Goal: Information Seeking & Learning: Find specific fact

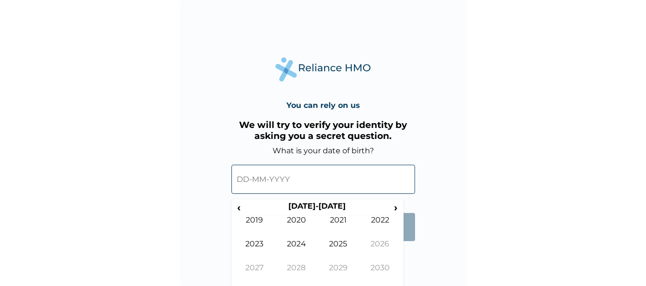
click at [308, 165] on input "text" at bounding box center [323, 179] width 184 height 29
click at [250, 180] on input "text" at bounding box center [323, 179] width 184 height 29
click at [333, 203] on th "2020-2029" at bounding box center [317, 208] width 147 height 13
click at [239, 207] on span "‹" at bounding box center [239, 208] width 10 height 12
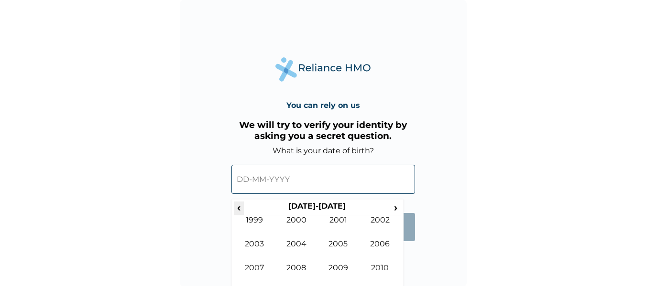
click at [239, 207] on span "‹" at bounding box center [239, 208] width 10 height 12
click at [371, 240] on td "1996" at bounding box center [380, 252] width 42 height 24
click at [261, 250] on td "May" at bounding box center [255, 252] width 42 height 24
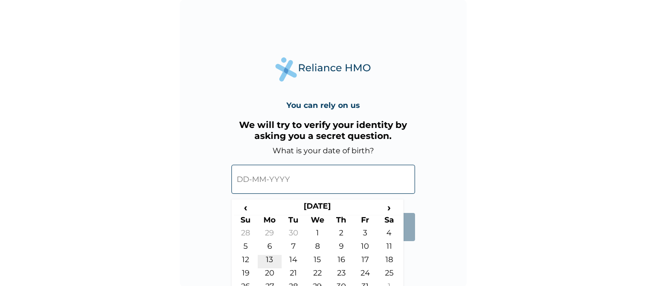
scroll to position [25, 0]
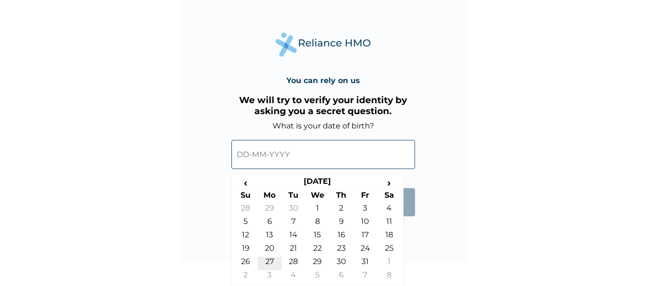
click at [268, 260] on td "27" at bounding box center [270, 263] width 24 height 13
type input "27-05-1996"
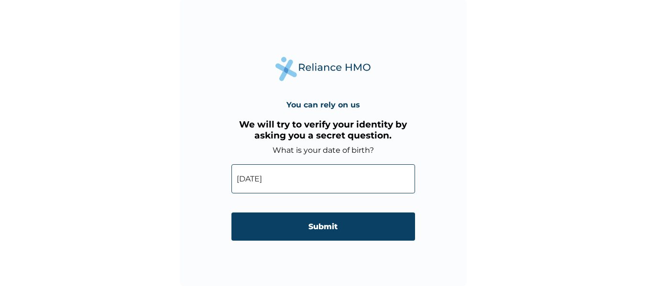
scroll to position [0, 0]
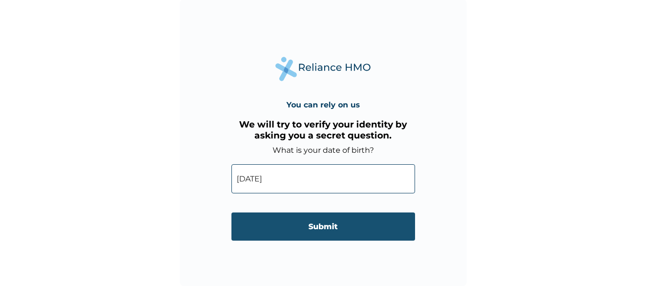
click at [298, 229] on input "Submit" at bounding box center [323, 227] width 184 height 28
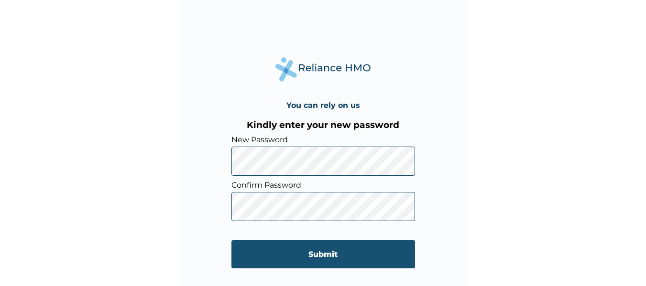
click at [312, 255] on input "Submit" at bounding box center [323, 254] width 184 height 28
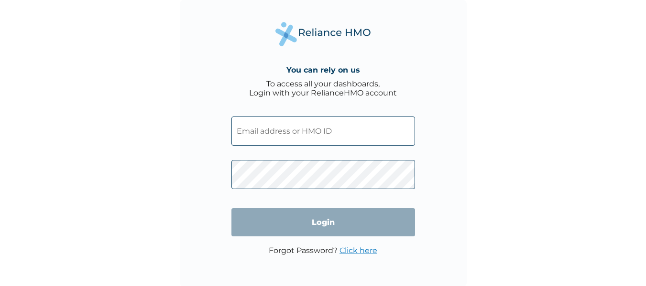
click at [334, 131] on input "text" at bounding box center [323, 131] width 184 height 29
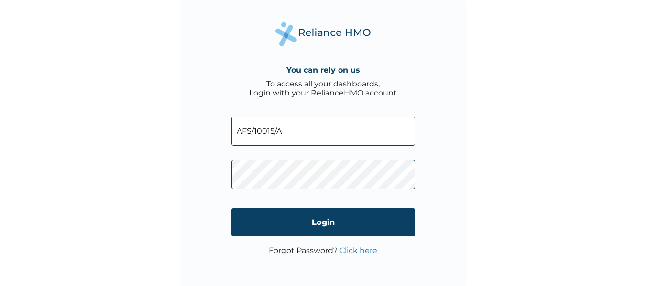
type input "AFS/10015/A"
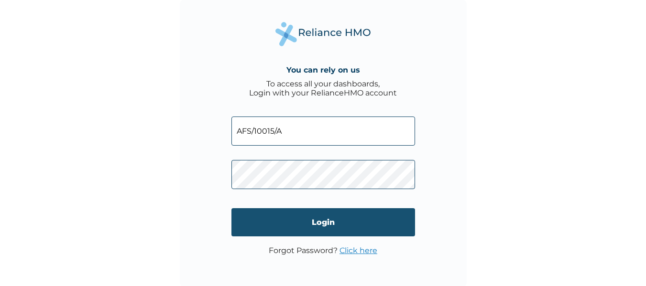
click at [320, 222] on input "Login" at bounding box center [323, 222] width 184 height 28
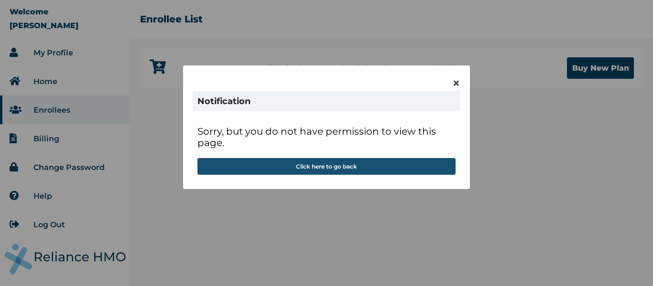
click at [371, 161] on button "Click here to go back" at bounding box center [326, 166] width 258 height 17
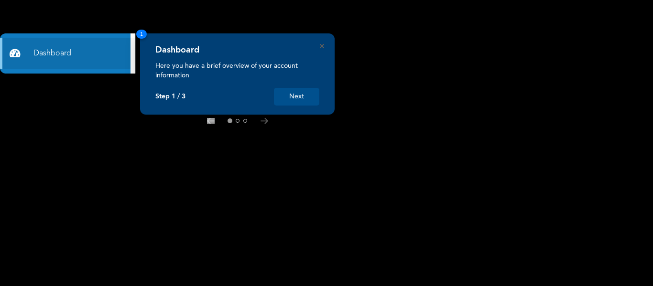
click at [295, 95] on button "Next" at bounding box center [296, 97] width 45 height 18
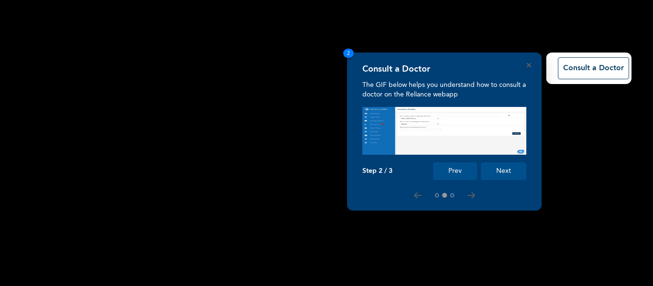
click at [576, 131] on rect at bounding box center [326, 143] width 653 height 286
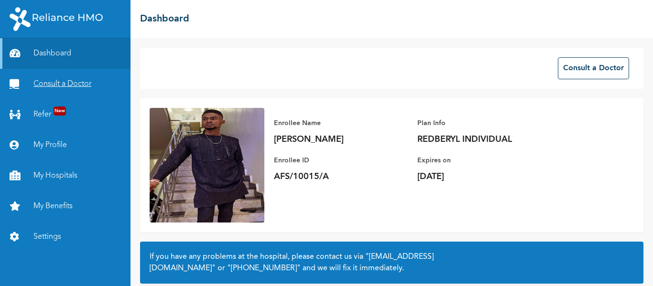
click at [65, 94] on link "Consult a Doctor" at bounding box center [65, 84] width 131 height 31
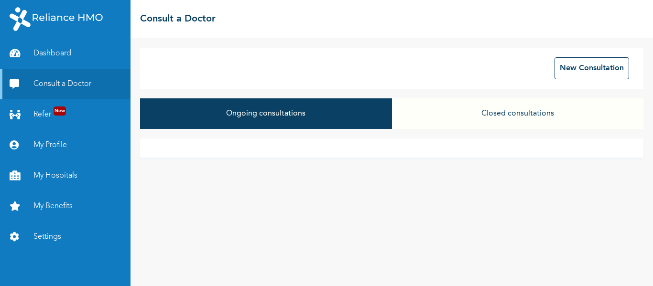
click at [516, 112] on button "Closed consultations" at bounding box center [517, 113] width 251 height 31
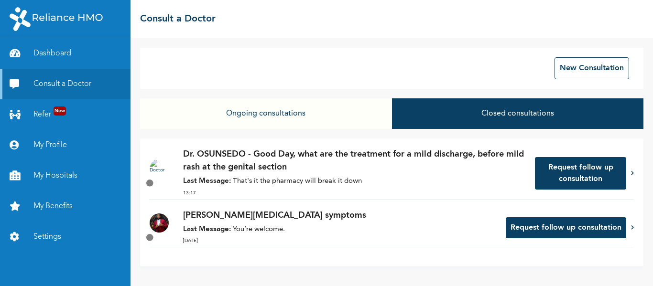
click at [634, 229] on div "Dr. OSUNSEDO - Good Day, what are the treatment for a mild discharge, before mi…" at bounding box center [391, 203] width 503 height 128
click at [631, 226] on icon at bounding box center [632, 227] width 3 height 5
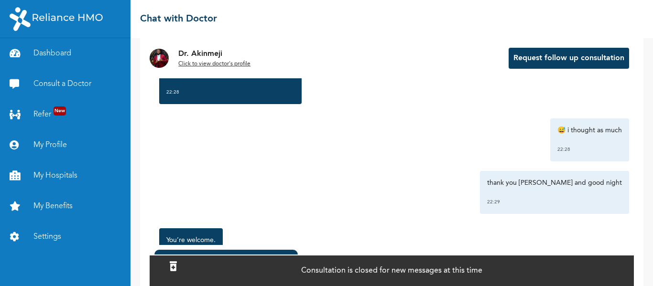
scroll to position [1414, 0]
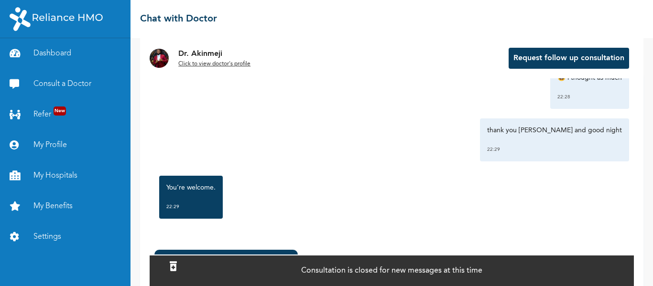
click at [204, 68] on p "Click to view doctor's profile" at bounding box center [214, 64] width 72 height 9
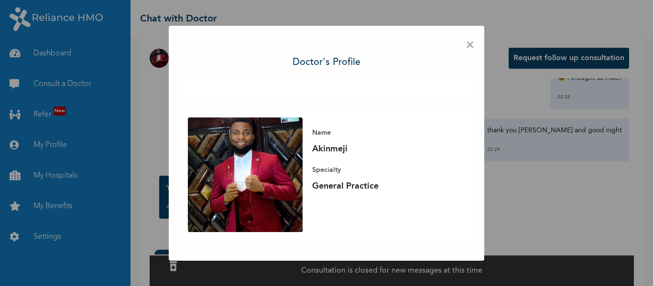
click at [471, 49] on span "×" at bounding box center [470, 45] width 9 height 20
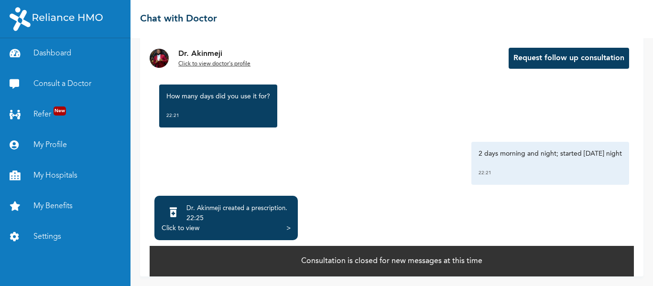
scroll to position [461, 0]
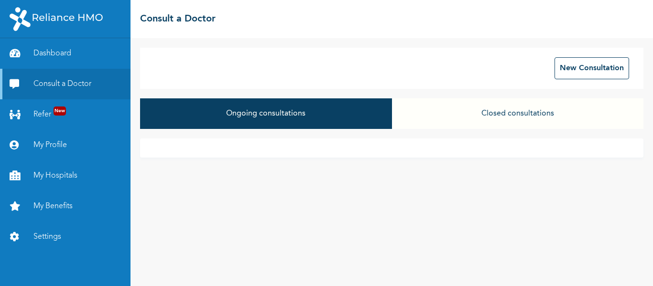
click at [515, 109] on button "Closed consultations" at bounding box center [517, 113] width 251 height 31
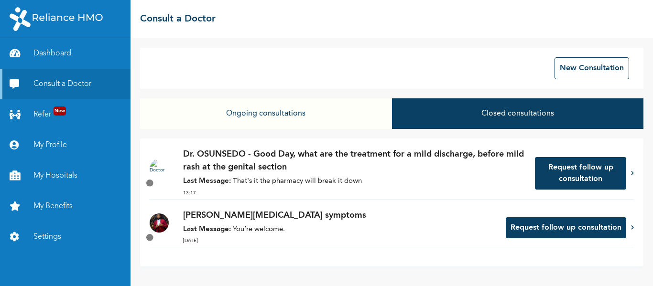
drag, startPoint x: 441, startPoint y: 153, endPoint x: 342, endPoint y: 127, distance: 102.5
click at [342, 127] on button "Ongoing consultations" at bounding box center [265, 113] width 251 height 31
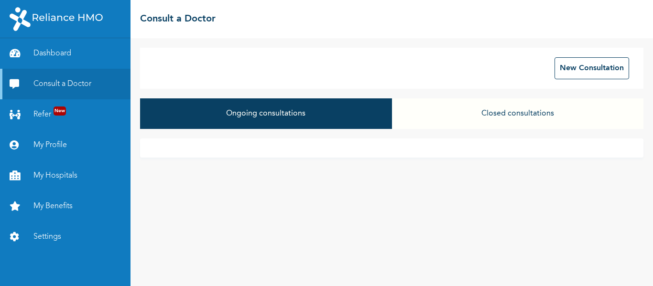
click at [415, 130] on div "Ongoing consultations Closed consultations" at bounding box center [391, 118] width 503 height 40
click at [478, 115] on button "Closed consultations" at bounding box center [517, 113] width 251 height 31
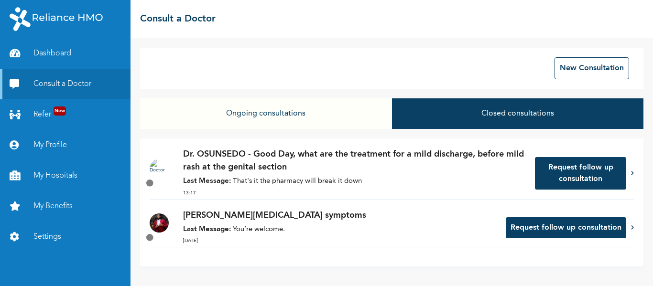
click at [147, 188] on div "Dr. OSUNSEDO - Good Day, what are the treatment for a mild discharge, before mi…" at bounding box center [391, 203] width 503 height 128
click at [344, 169] on p "Dr. OSUNSEDO - Good Day, what are the treatment for a mild discharge, before mi…" at bounding box center [354, 161] width 342 height 26
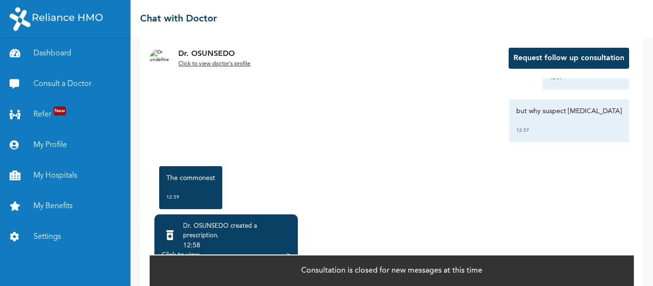
scroll to position [1930, 0]
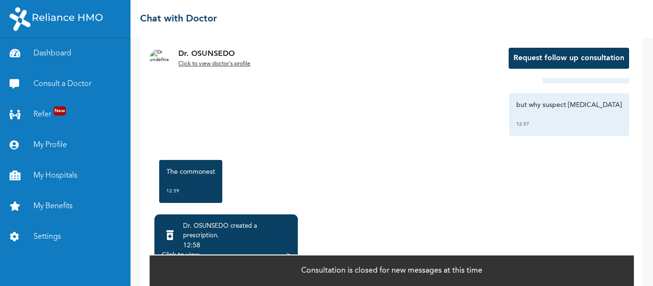
click at [237, 64] on u "Click to view doctor's profile" at bounding box center [214, 64] width 72 height 6
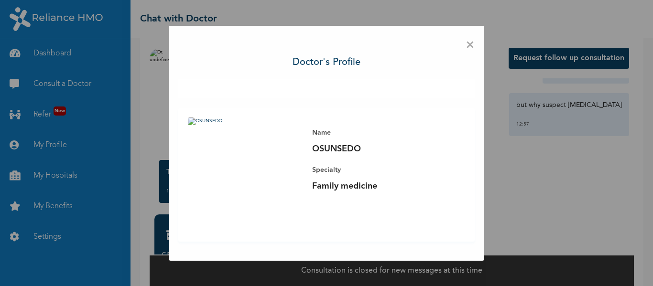
click at [469, 47] on span "×" at bounding box center [470, 45] width 9 height 20
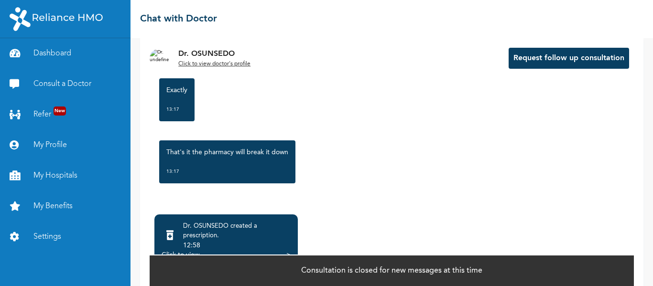
scroll to position [85, 0]
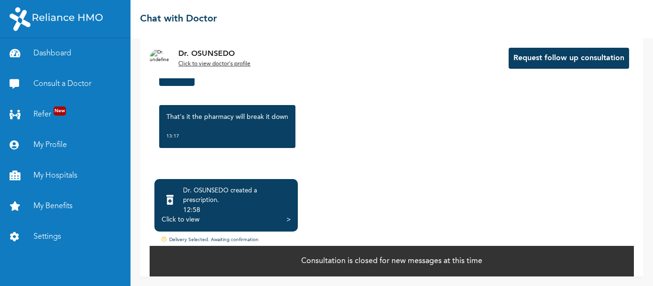
click at [166, 241] on icon at bounding box center [166, 241] width 8 height 8
click at [195, 219] on div "Click to view" at bounding box center [181, 220] width 38 height 10
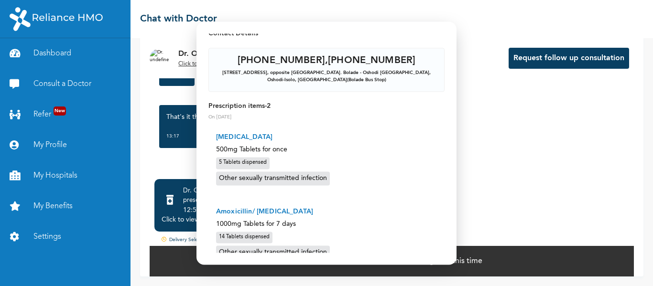
scroll to position [125, 0]
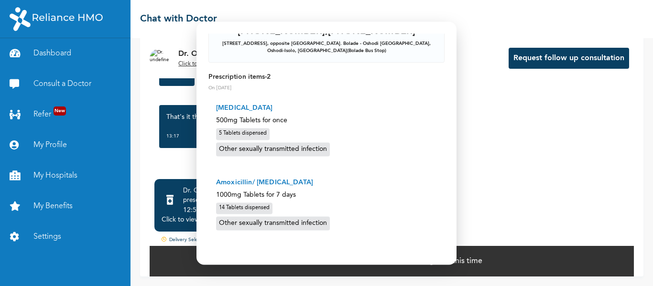
click at [239, 185] on p "Amoxicillin/ clavulanic acid" at bounding box center [326, 183] width 221 height 10
copy p "Amoxicillin"
click at [274, 184] on p "Amoxicillin/ clavulanic acid" at bounding box center [326, 183] width 221 height 10
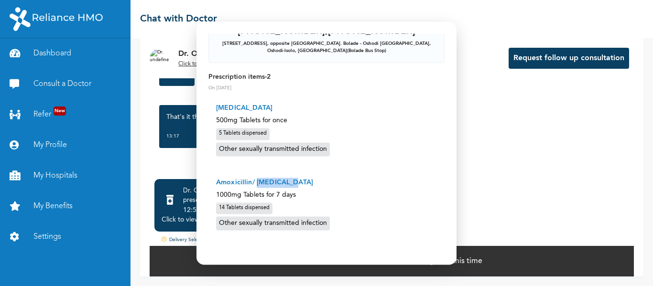
drag, startPoint x: 305, startPoint y: 184, endPoint x: 256, endPoint y: 186, distance: 48.8
click at [256, 186] on p "Amoxicillin/ clavulanic acid" at bounding box center [326, 183] width 221 height 10
copy p "clavulanic acid"
click at [245, 107] on p "Azithromycin" at bounding box center [326, 109] width 221 height 10
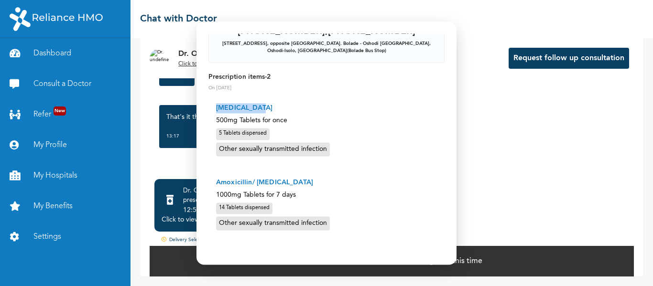
copy p "Azithromycin"
